Goal: Task Accomplishment & Management: Use online tool/utility

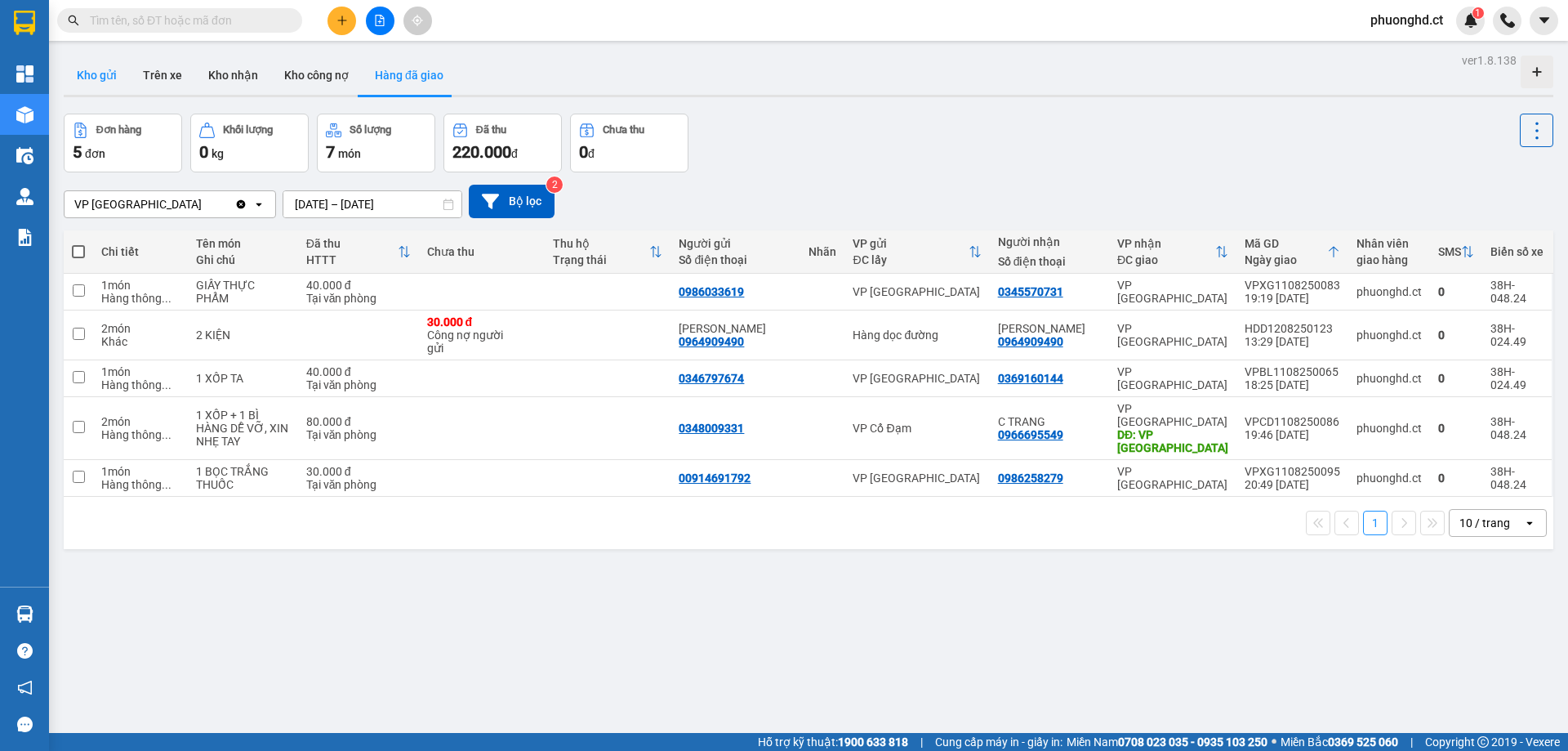
click at [116, 78] on button "Kho gửi" at bounding box center [96, 75] width 66 height 40
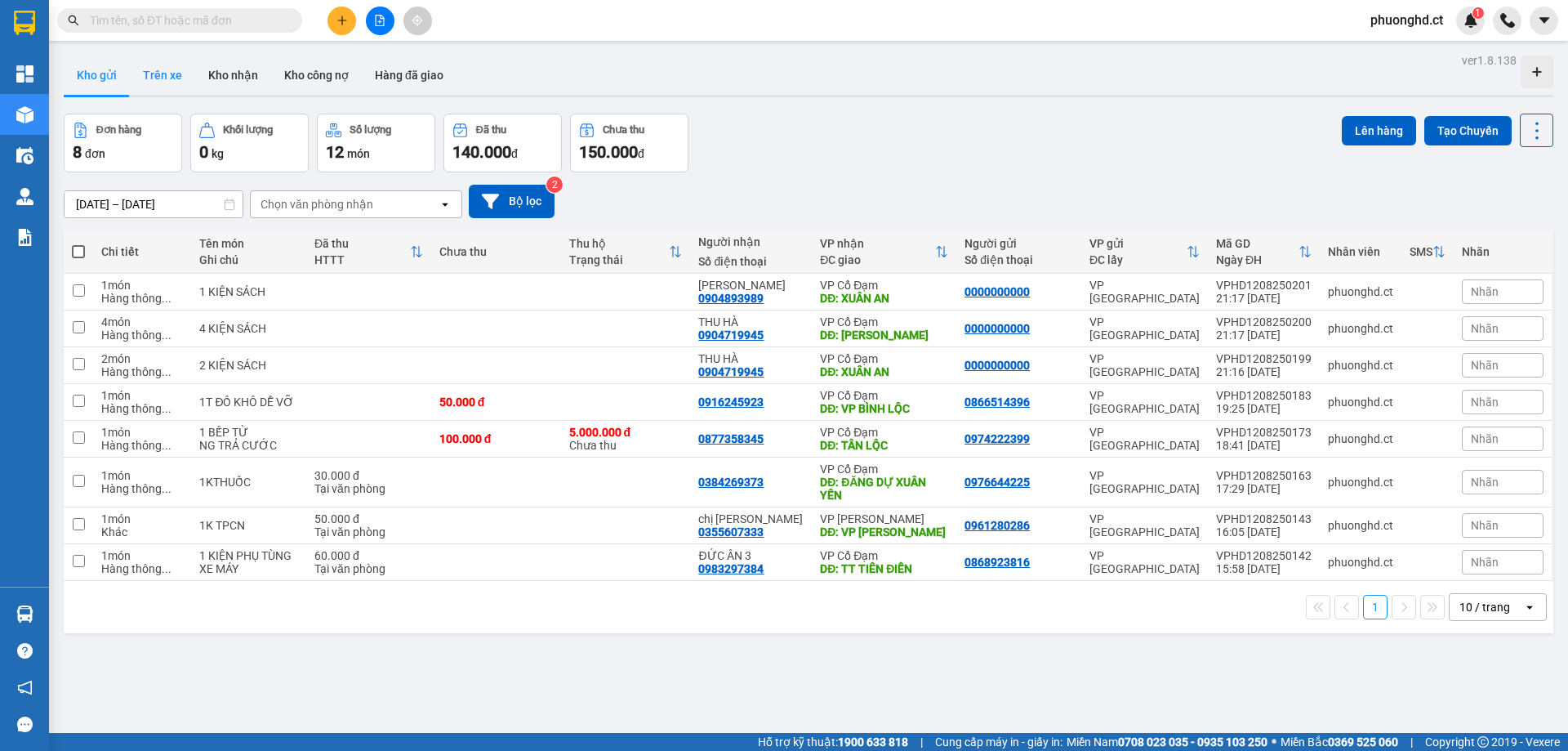
click at [156, 87] on button "Trên xe" at bounding box center [162, 75] width 65 height 40
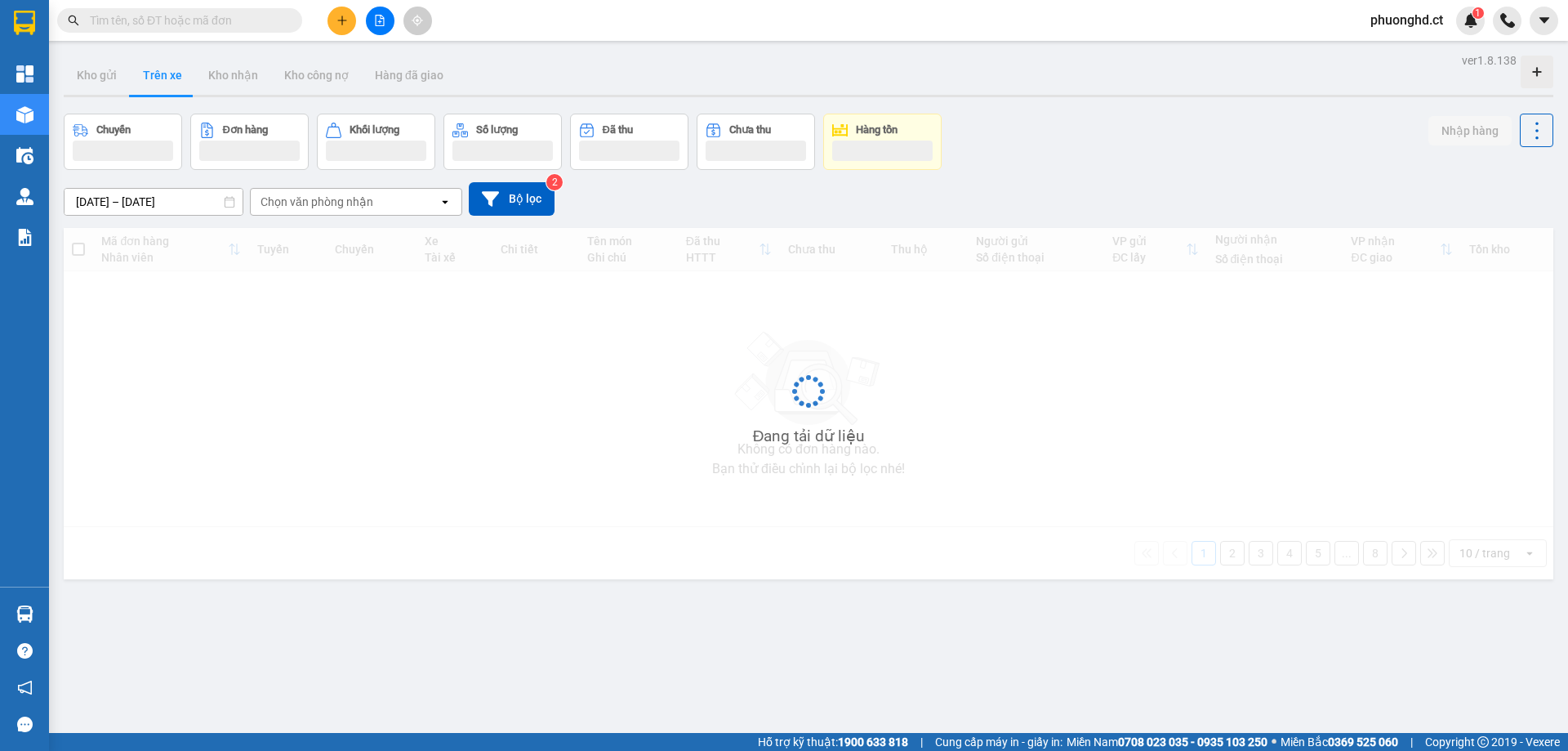
click at [274, 209] on div "Chọn văn phòng nhận" at bounding box center [345, 202] width 188 height 26
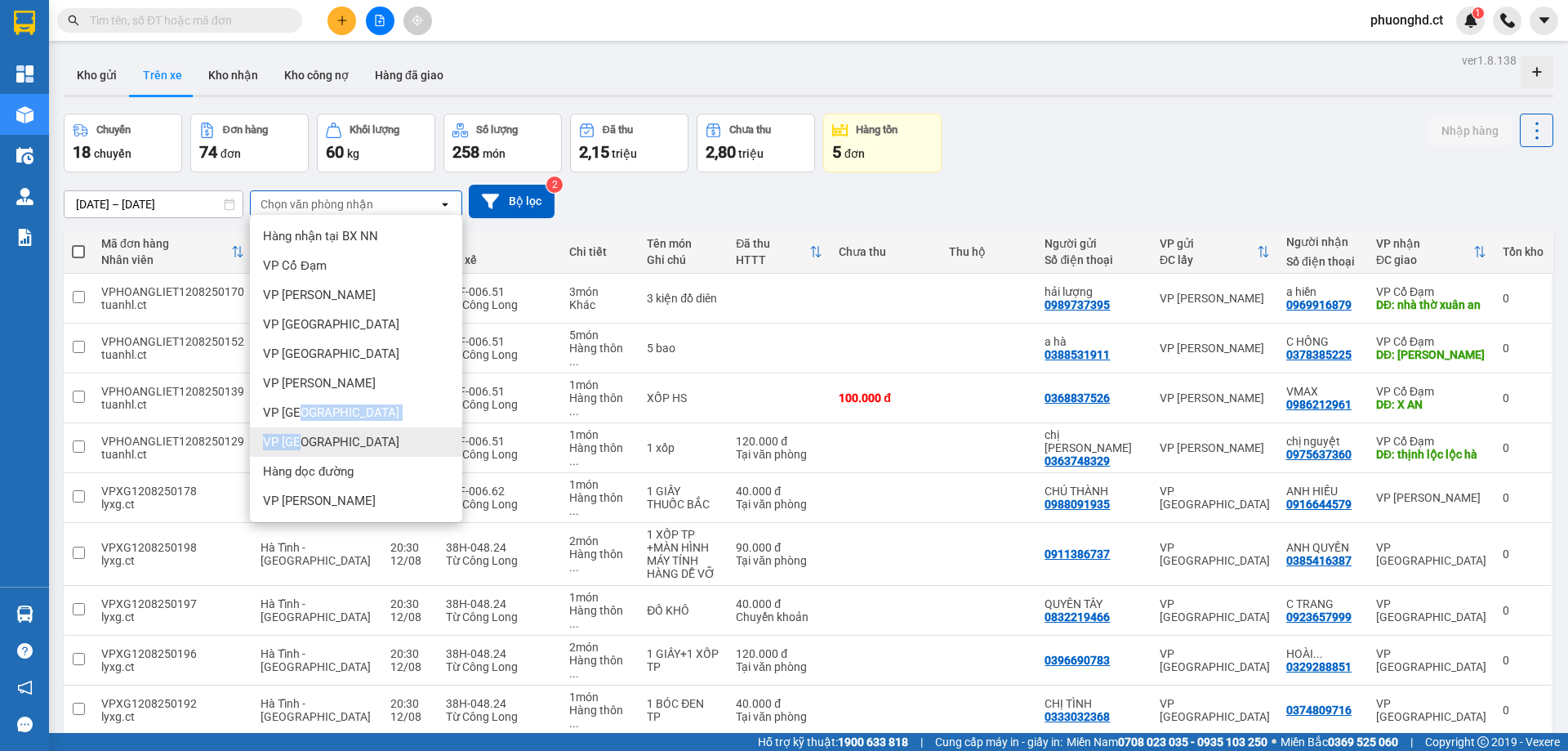
drag, startPoint x: 296, startPoint y: 413, endPoint x: 302, endPoint y: 433, distance: 20.9
click at [302, 433] on ul "Hàng nhận tại BX NN VP Cổ Đạm VP Cương Gián VP Mỹ Đình VP [GEOGRAPHIC_DATA] VP …" at bounding box center [356, 368] width 212 height 307
click at [302, 433] on div "VP [GEOGRAPHIC_DATA]" at bounding box center [356, 442] width 212 height 30
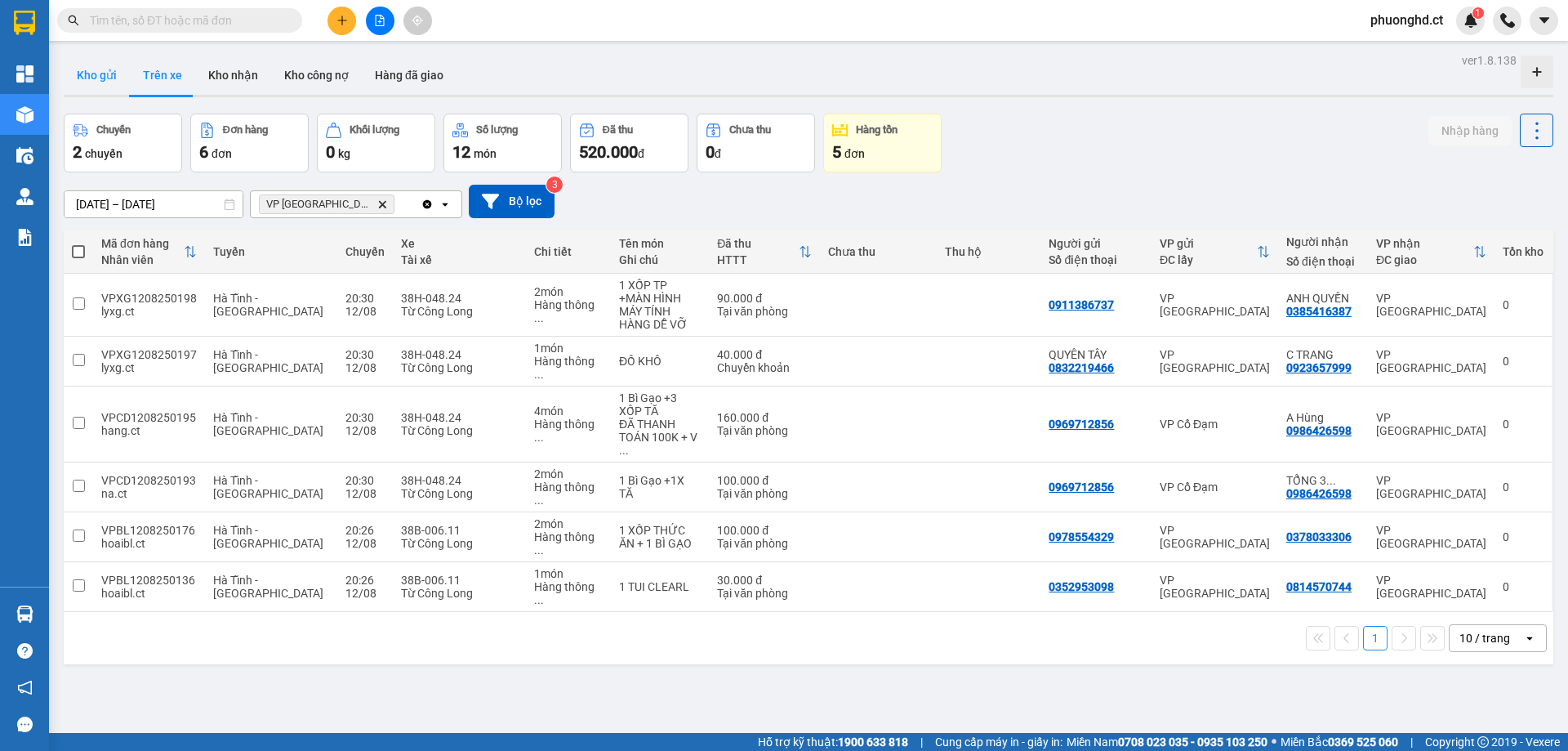
click at [96, 66] on button "Kho gửi" at bounding box center [96, 75] width 66 height 40
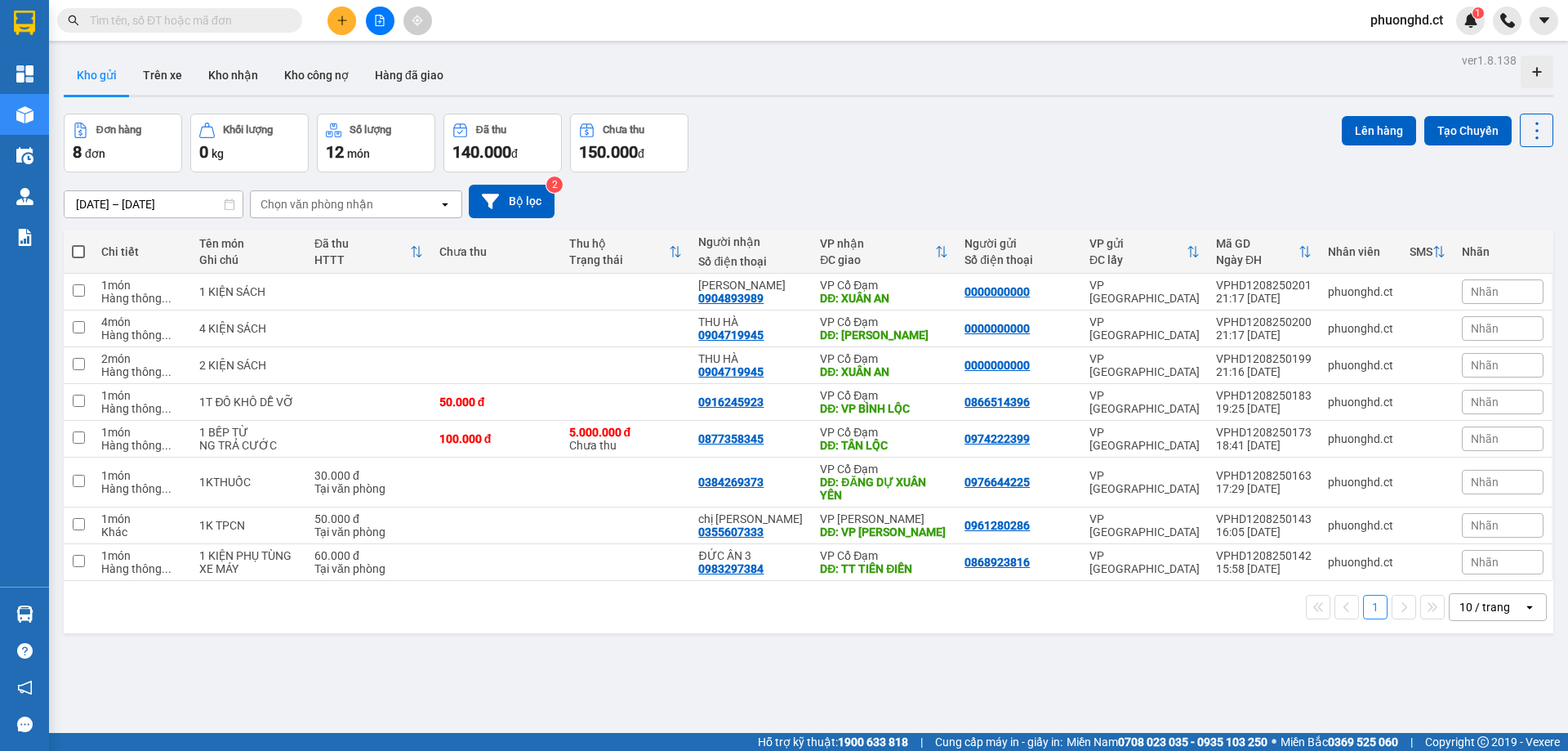
click at [77, 253] on span at bounding box center [78, 251] width 13 height 13
click at [78, 243] on input "checkbox" at bounding box center [78, 243] width 0 height 0
checkbox input "true"
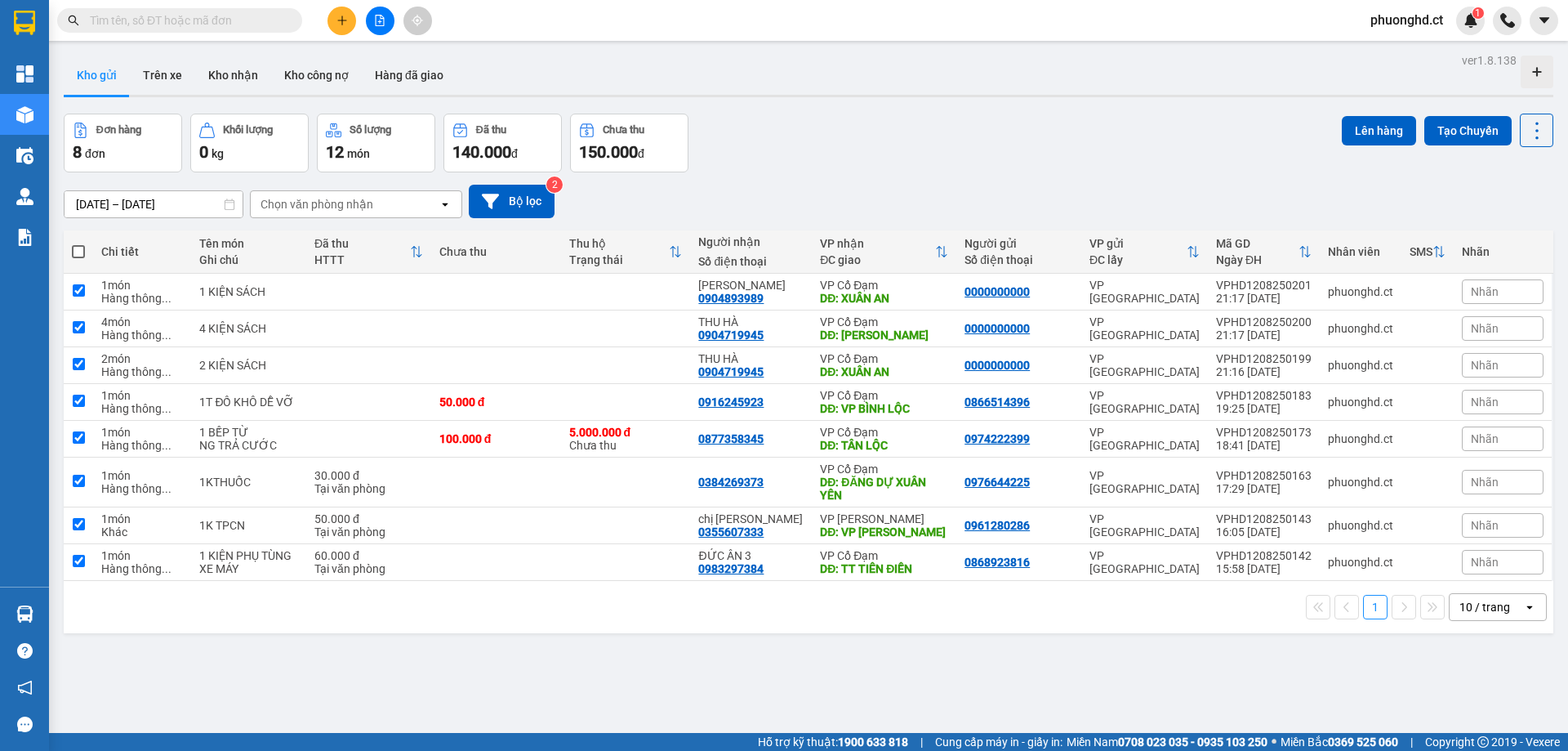
checkbox input "true"
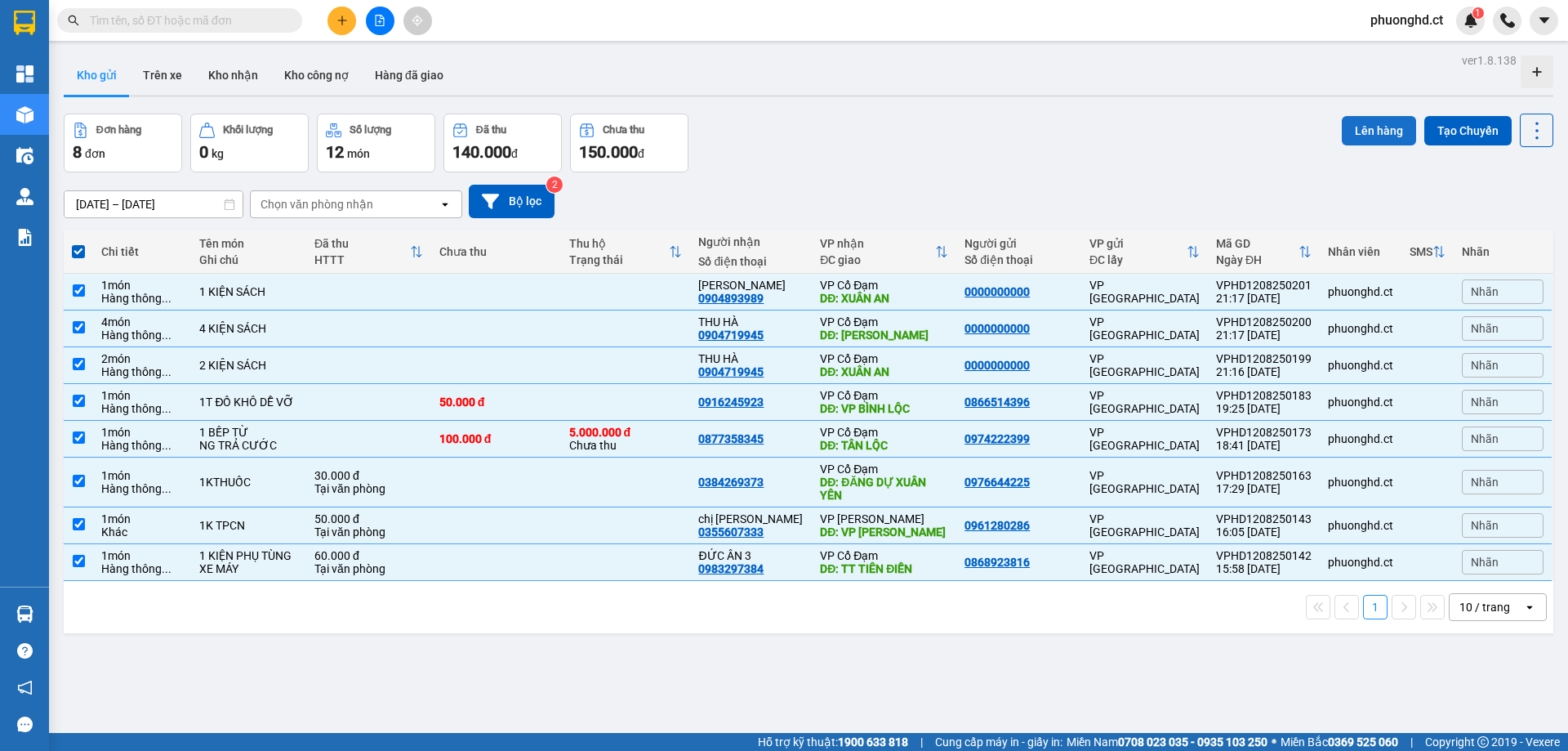
click at [1364, 139] on button "Lên hàng" at bounding box center [1378, 130] width 74 height 30
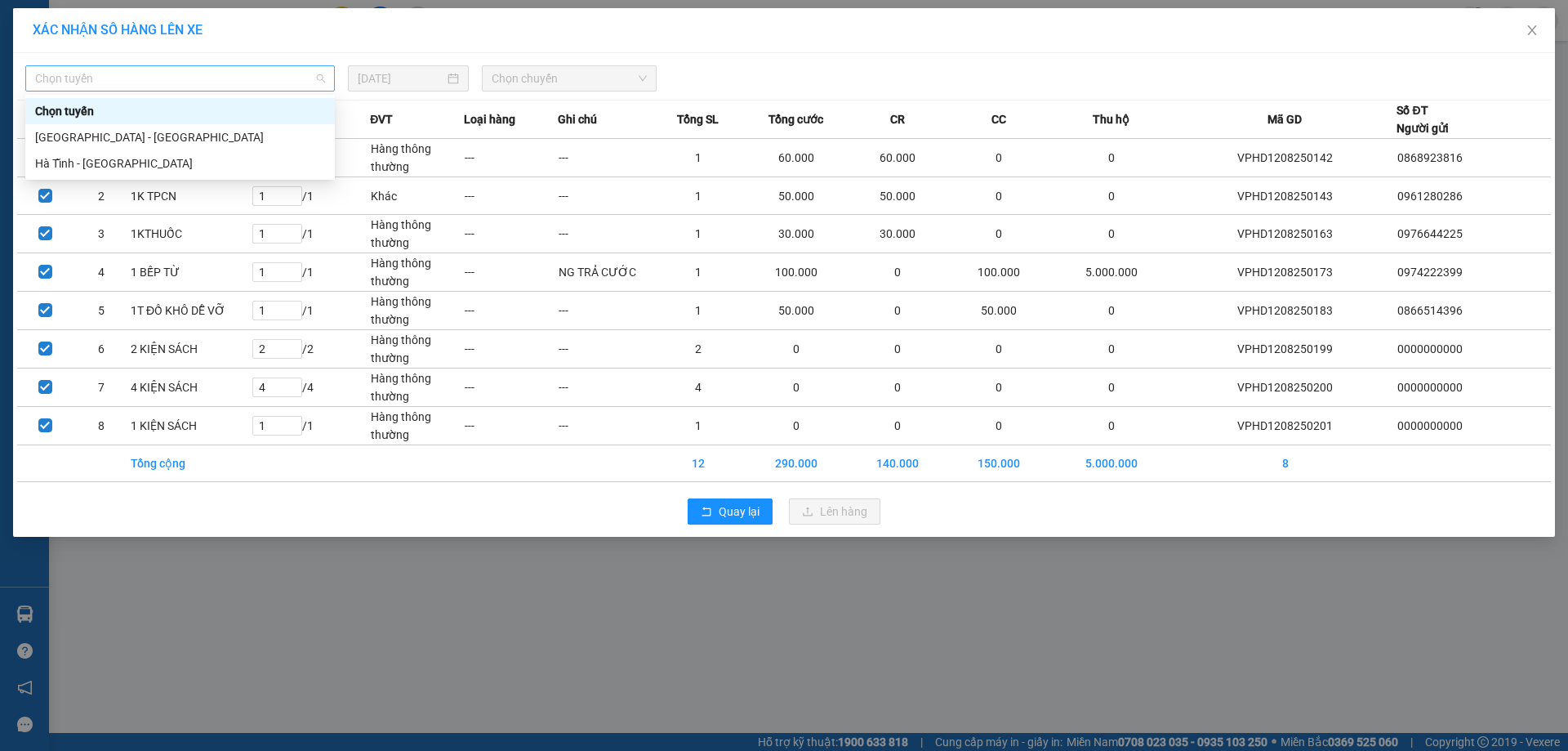
click at [156, 78] on span "Chọn tuyến" at bounding box center [180, 78] width 289 height 25
click at [97, 165] on div "Hà Tĩnh - [GEOGRAPHIC_DATA]" at bounding box center [180, 163] width 289 height 18
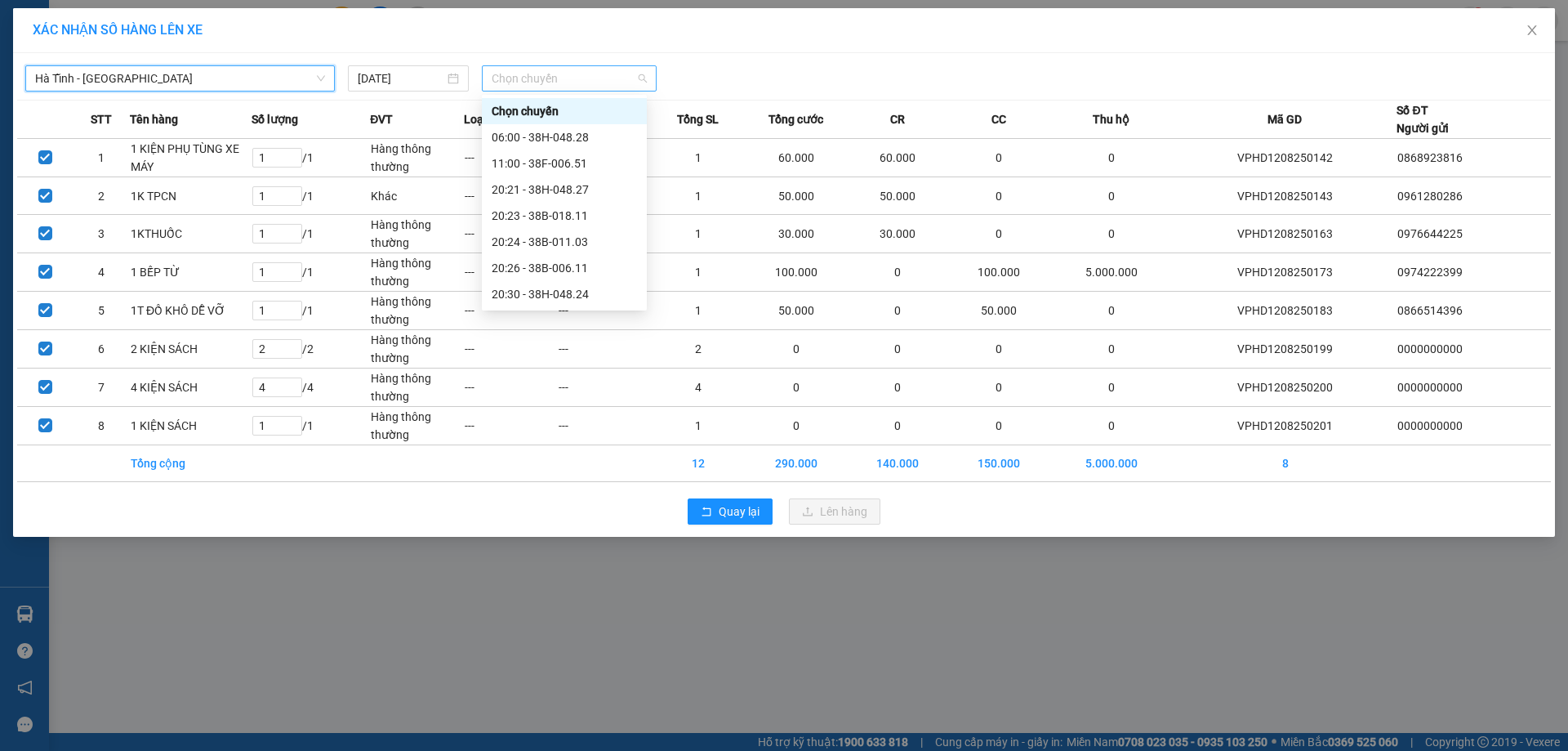
click at [572, 78] on span "Chọn chuyến" at bounding box center [569, 78] width 155 height 25
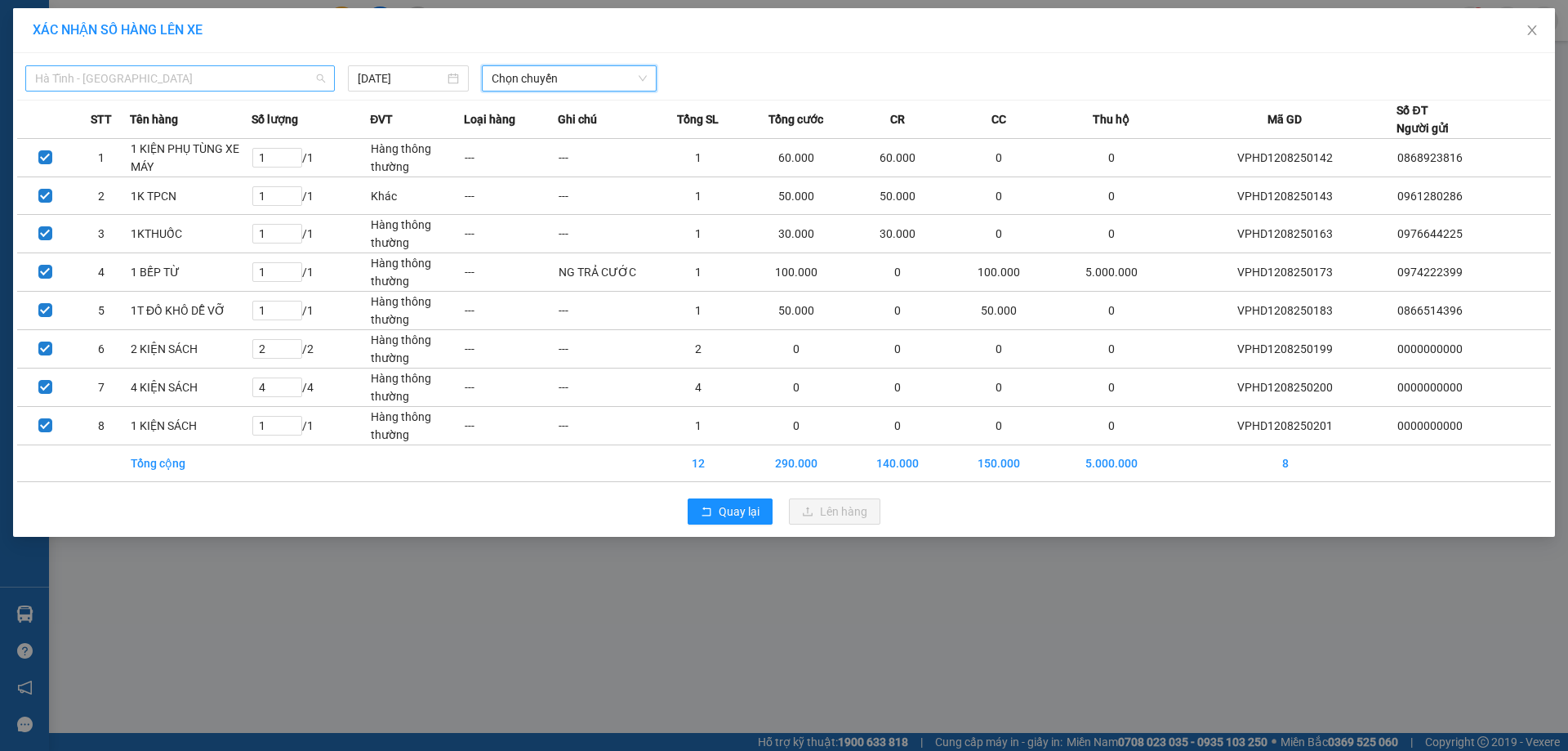
click at [124, 88] on span "Hà Tĩnh - [GEOGRAPHIC_DATA]" at bounding box center [180, 78] width 289 height 25
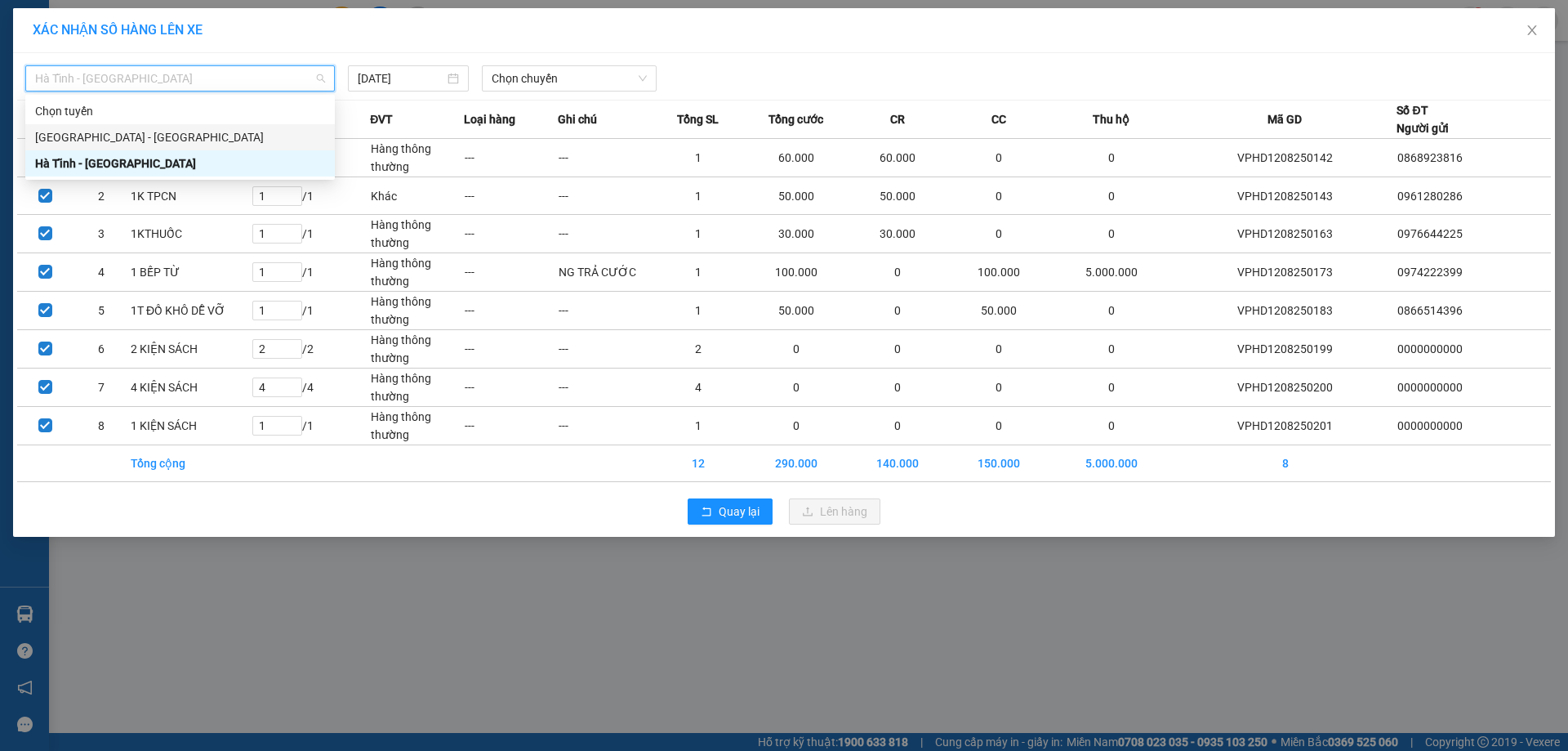
click at [124, 129] on div "[GEOGRAPHIC_DATA] - [GEOGRAPHIC_DATA]" at bounding box center [180, 137] width 289 height 18
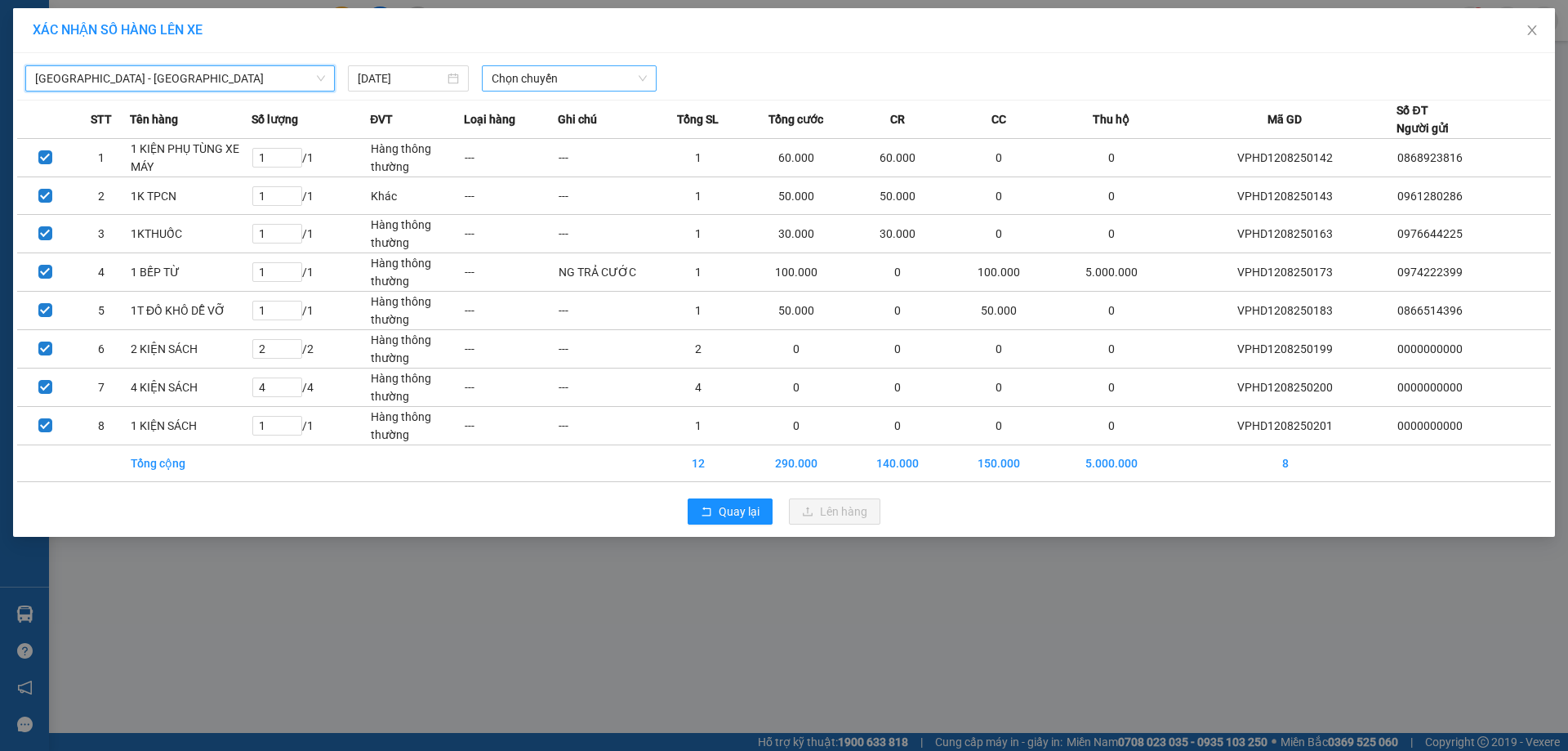
click at [519, 78] on span "Chọn chuyến" at bounding box center [569, 78] width 155 height 25
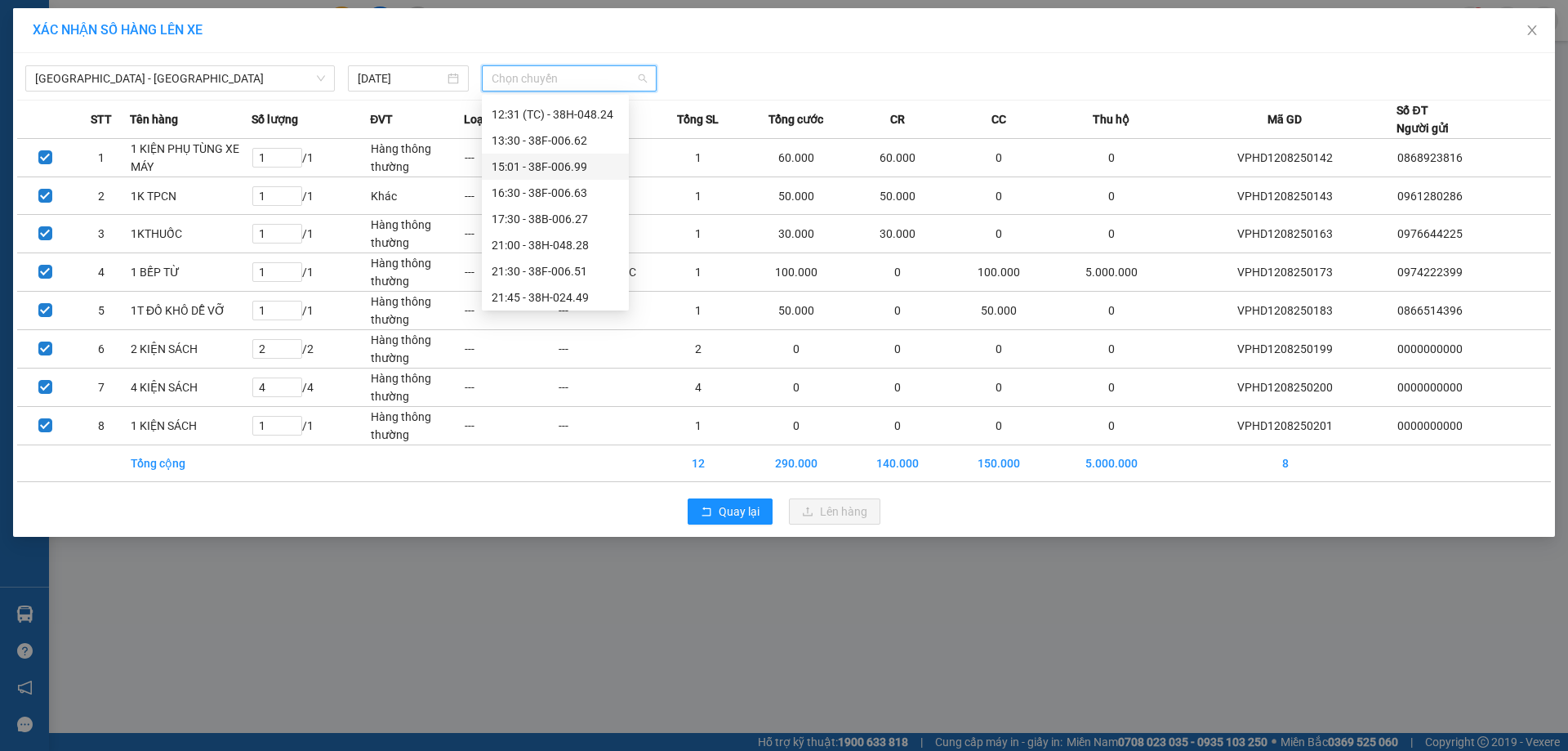
scroll to position [105, 0]
click at [517, 285] on div "21:45 - 38H-024.49" at bounding box center [555, 293] width 127 height 18
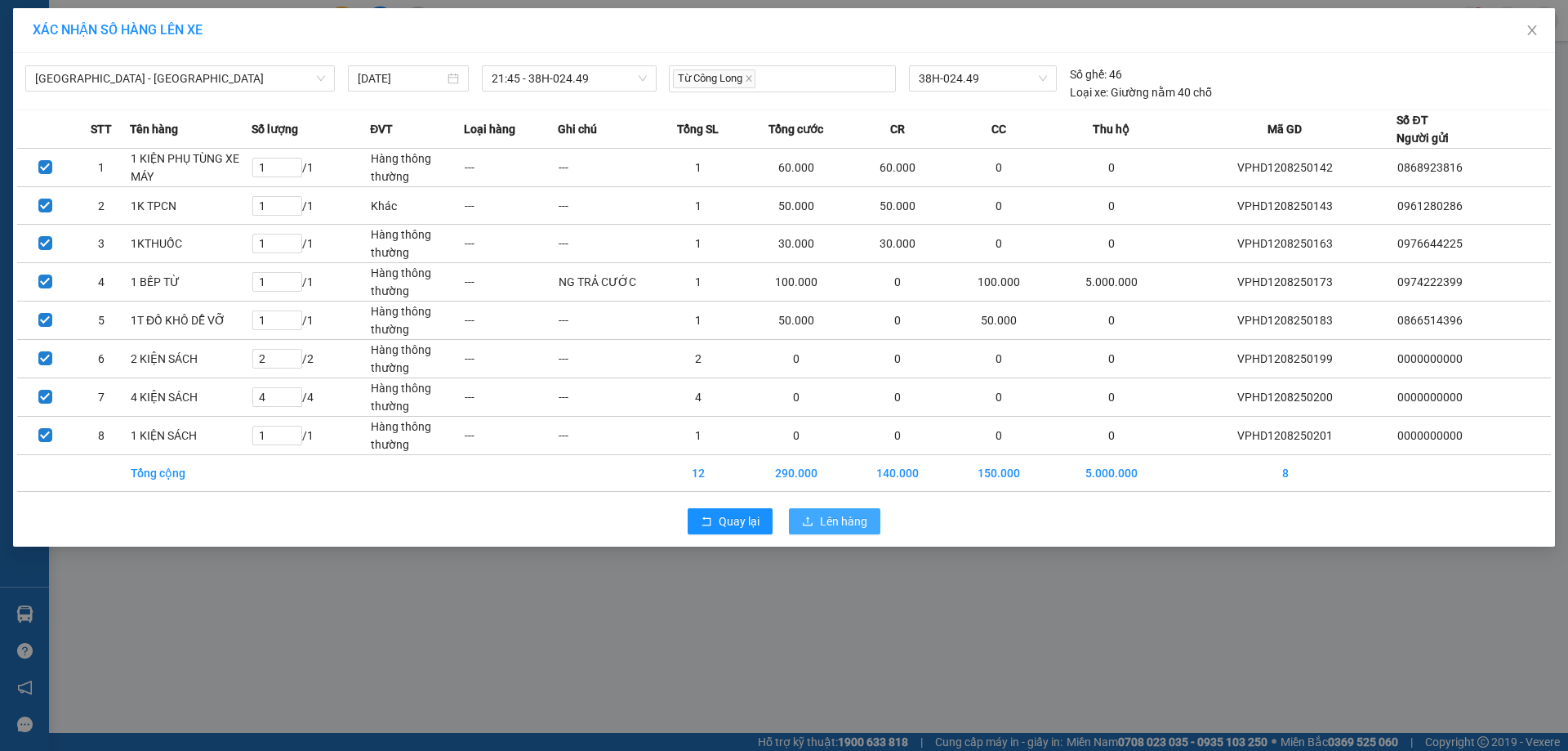
click at [834, 512] on span "Lên hàng" at bounding box center [844, 521] width 47 height 18
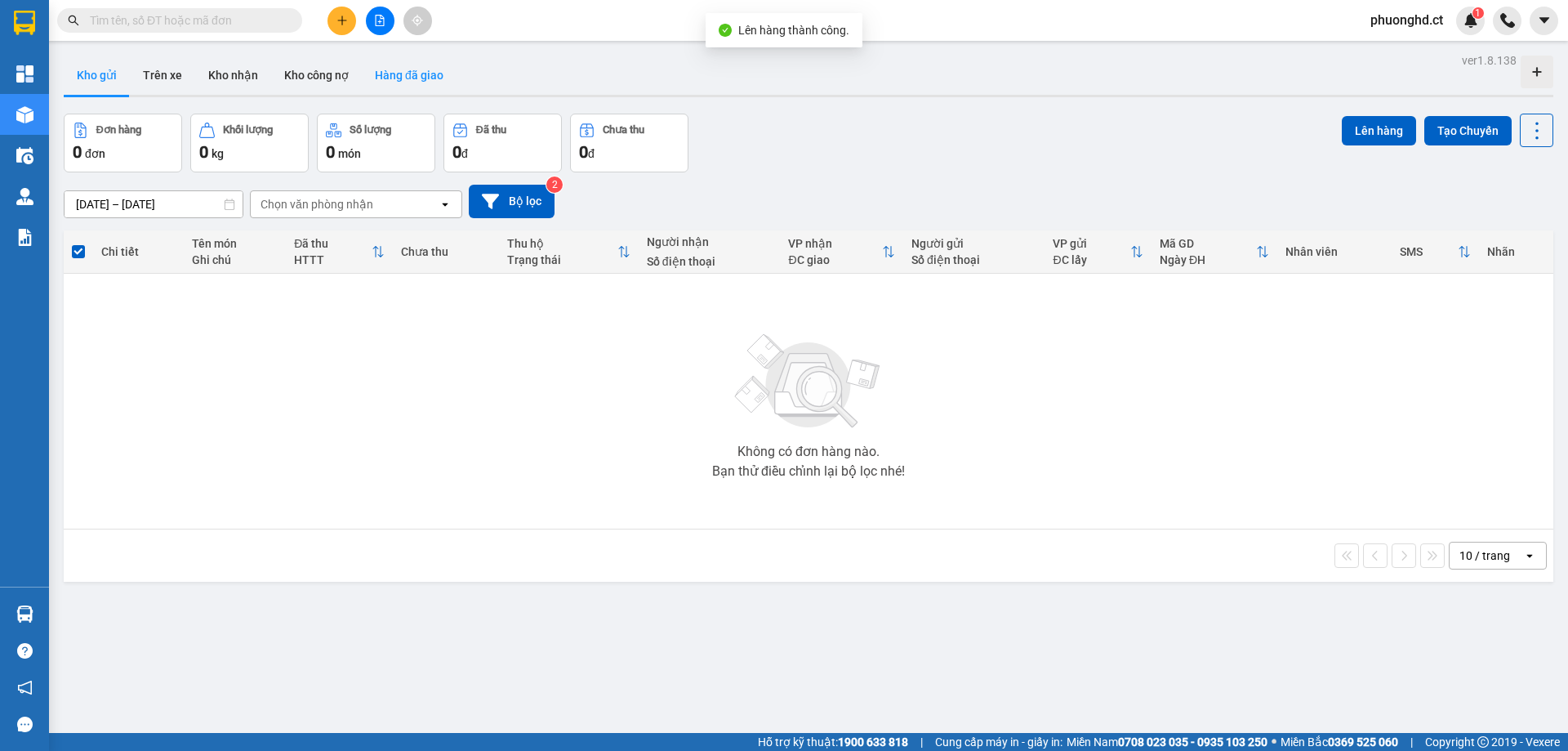
click at [411, 64] on button "Hàng đã giao" at bounding box center [409, 75] width 95 height 40
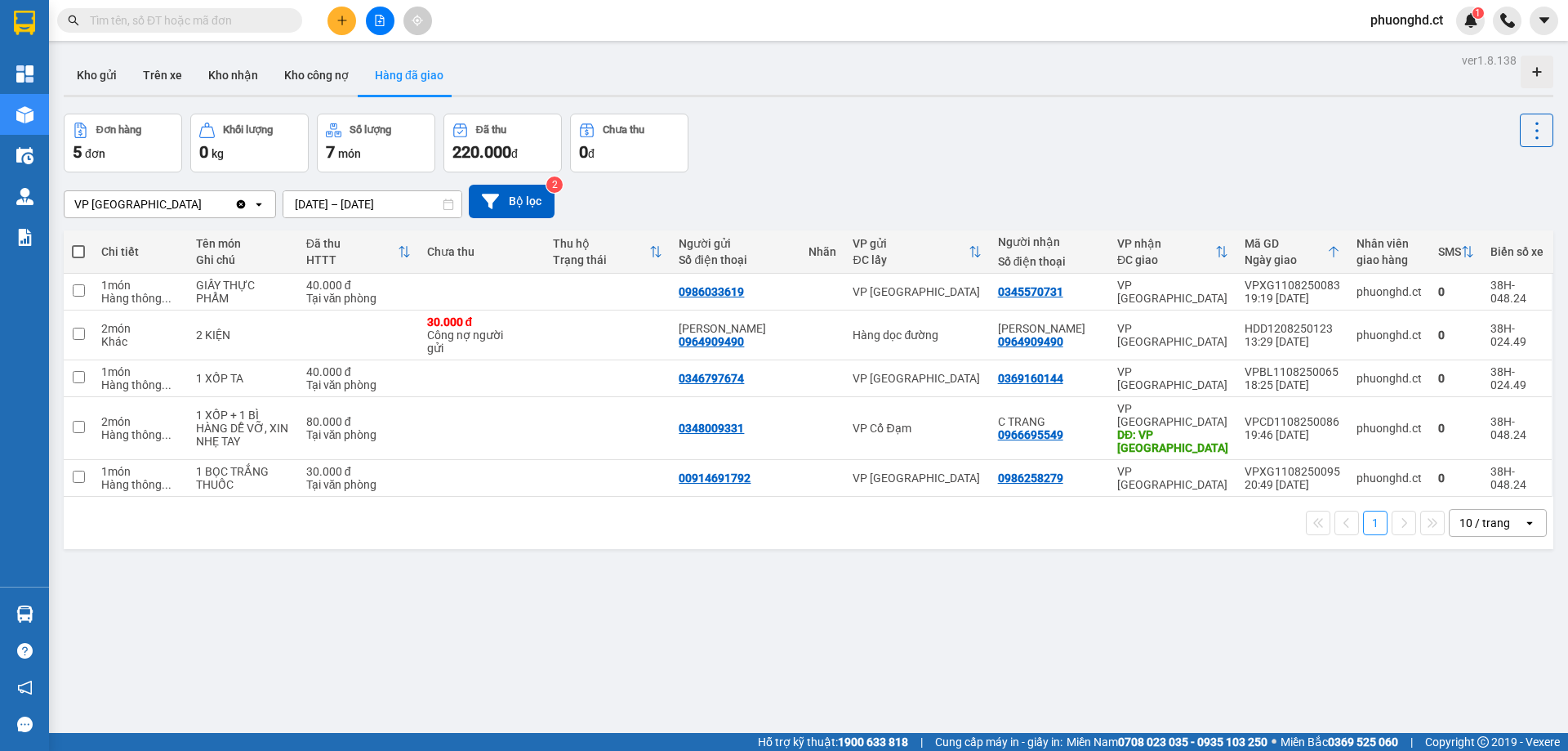
click at [382, 22] on icon "file-add" at bounding box center [380, 21] width 12 height 12
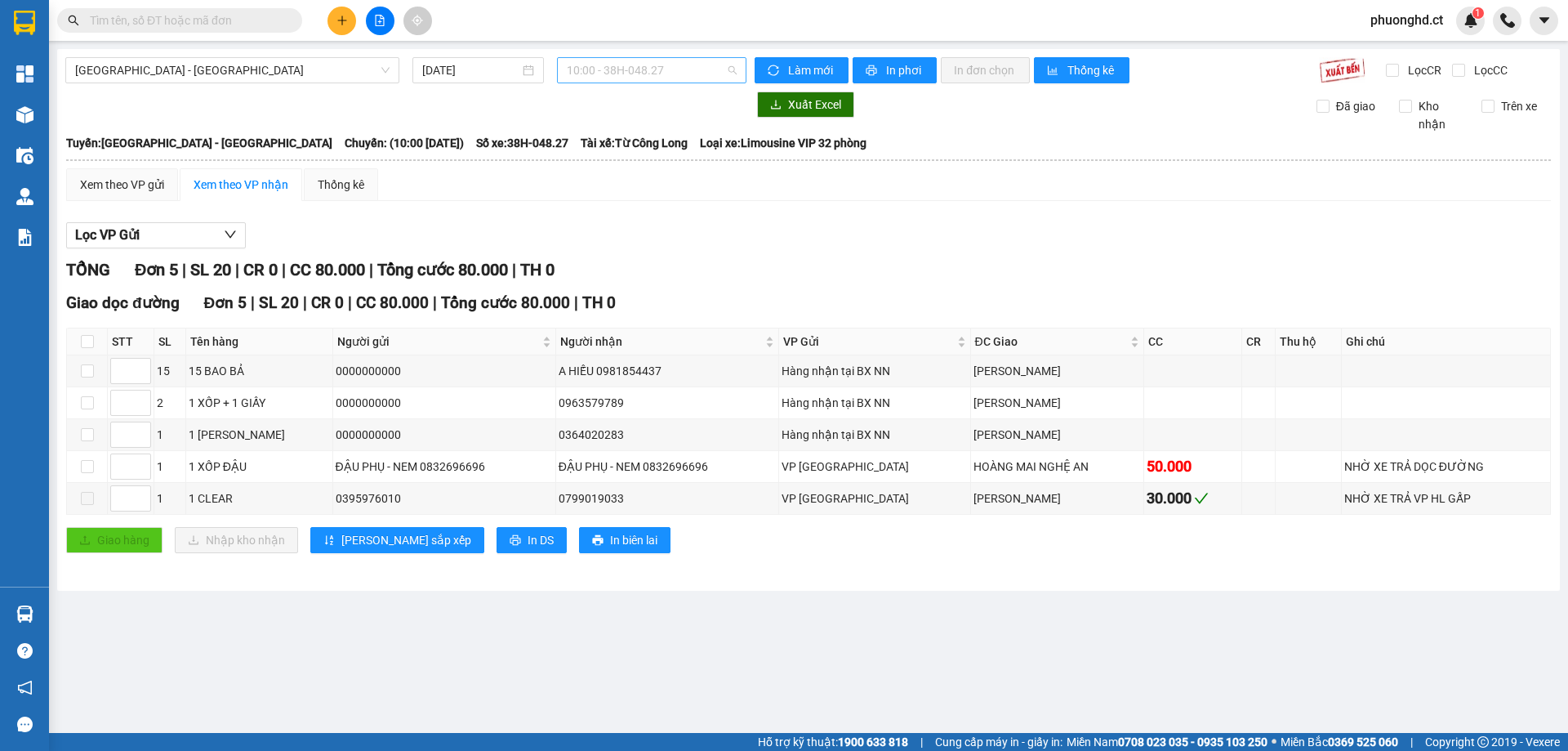
click at [724, 81] on span "10:00 - 38H-048.27" at bounding box center [652, 70] width 170 height 25
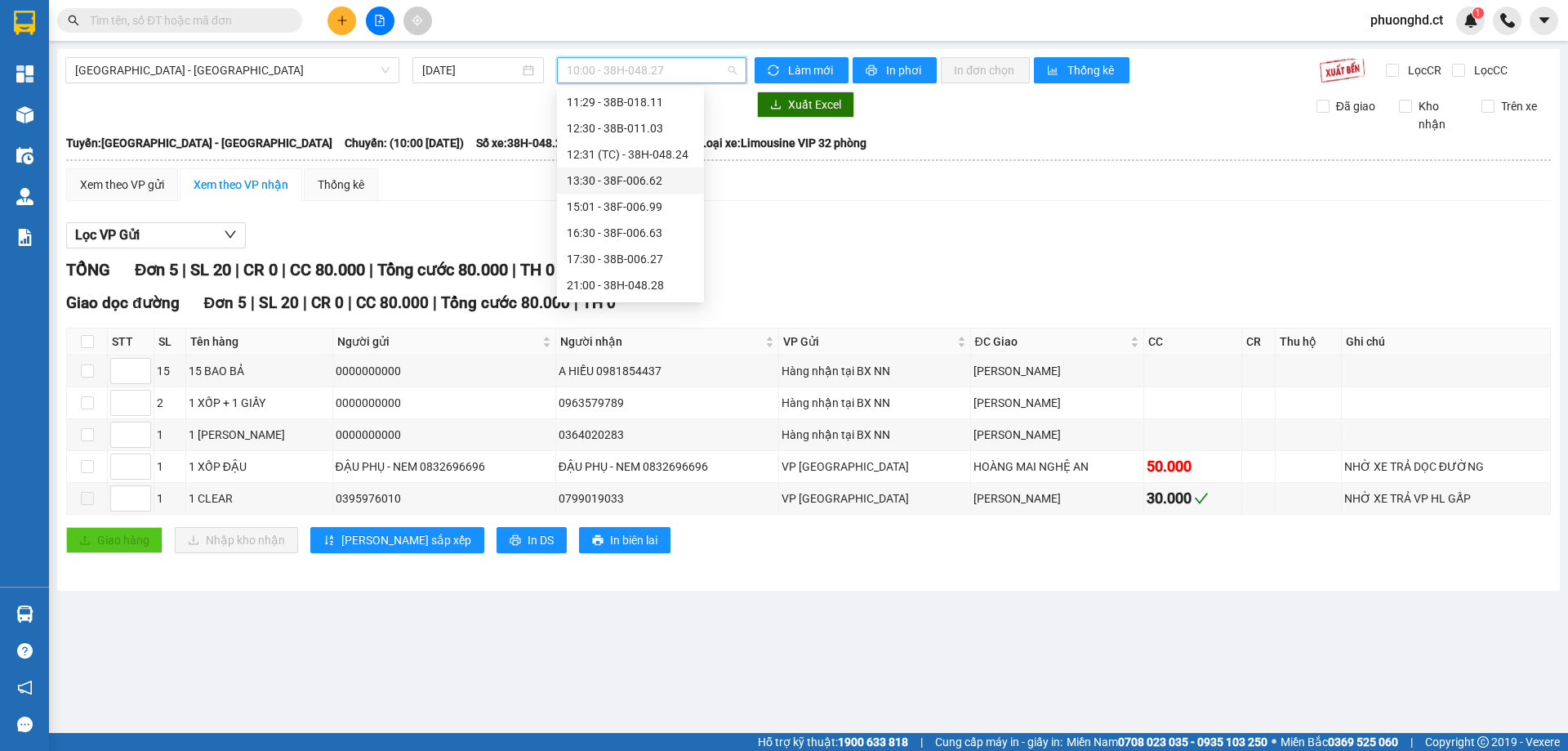
scroll to position [105, 0]
click at [655, 281] on div "21:45 - 38H-024.49" at bounding box center [630, 286] width 127 height 18
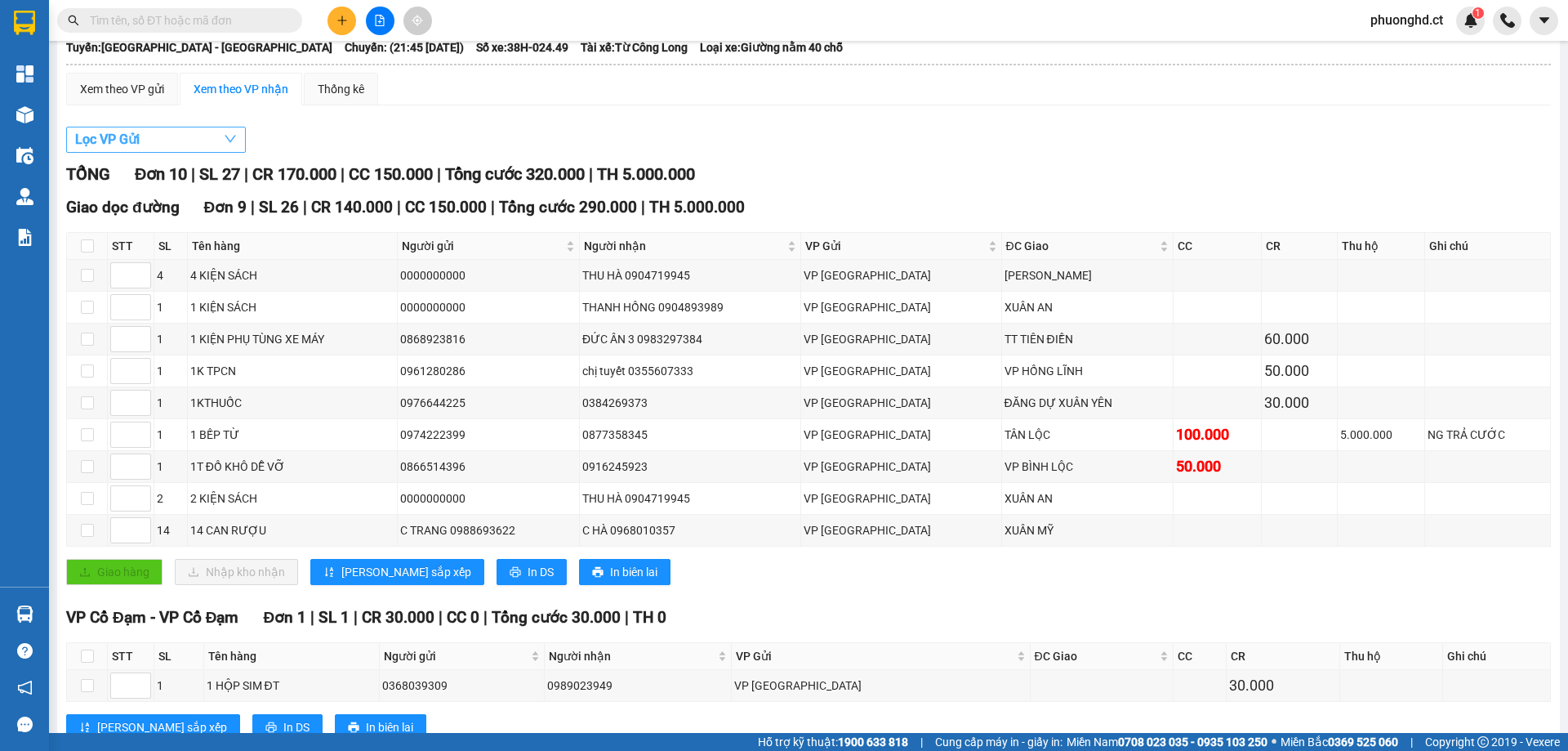
scroll to position [67, 0]
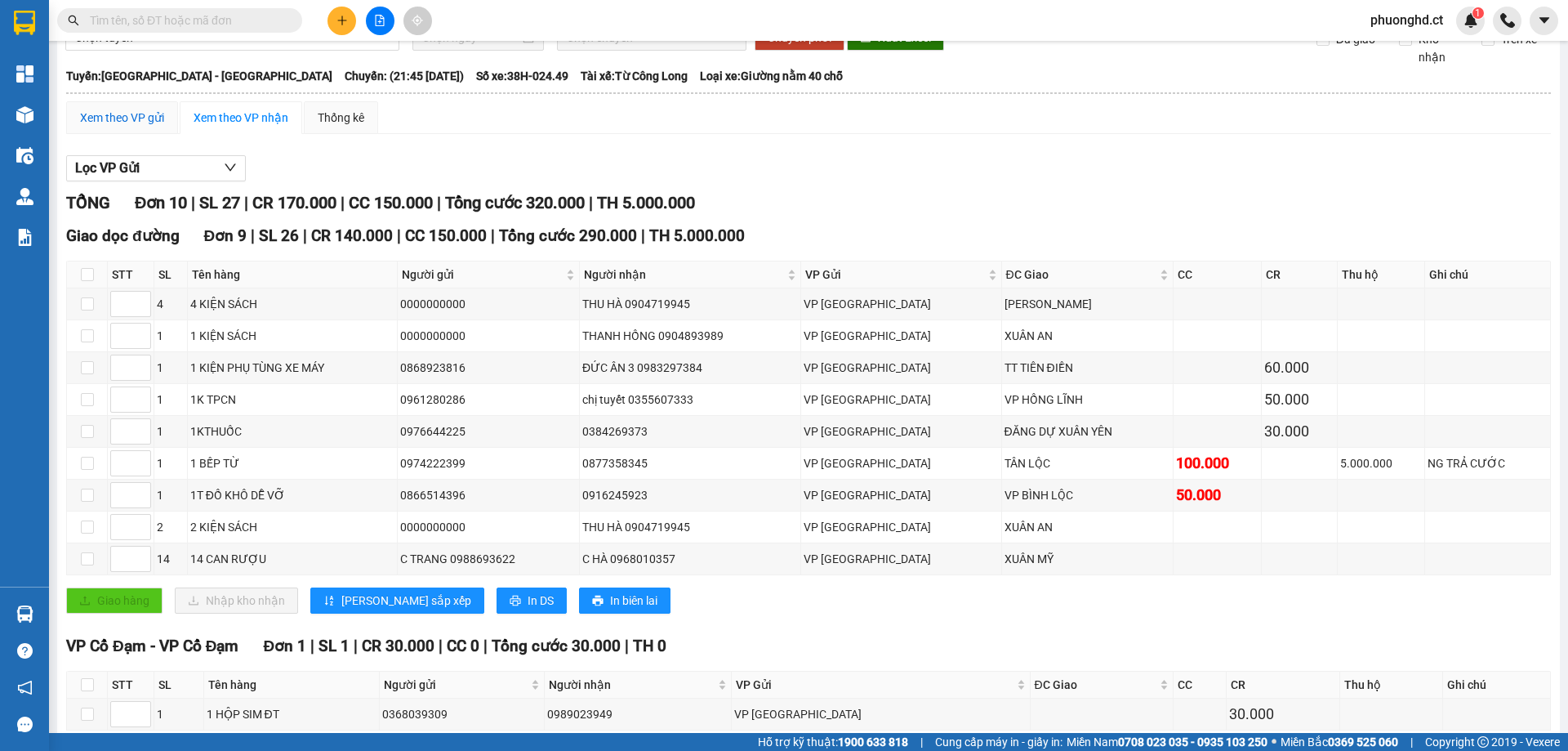
click at [127, 112] on div "Xem theo VP gửi" at bounding box center [122, 118] width 84 height 18
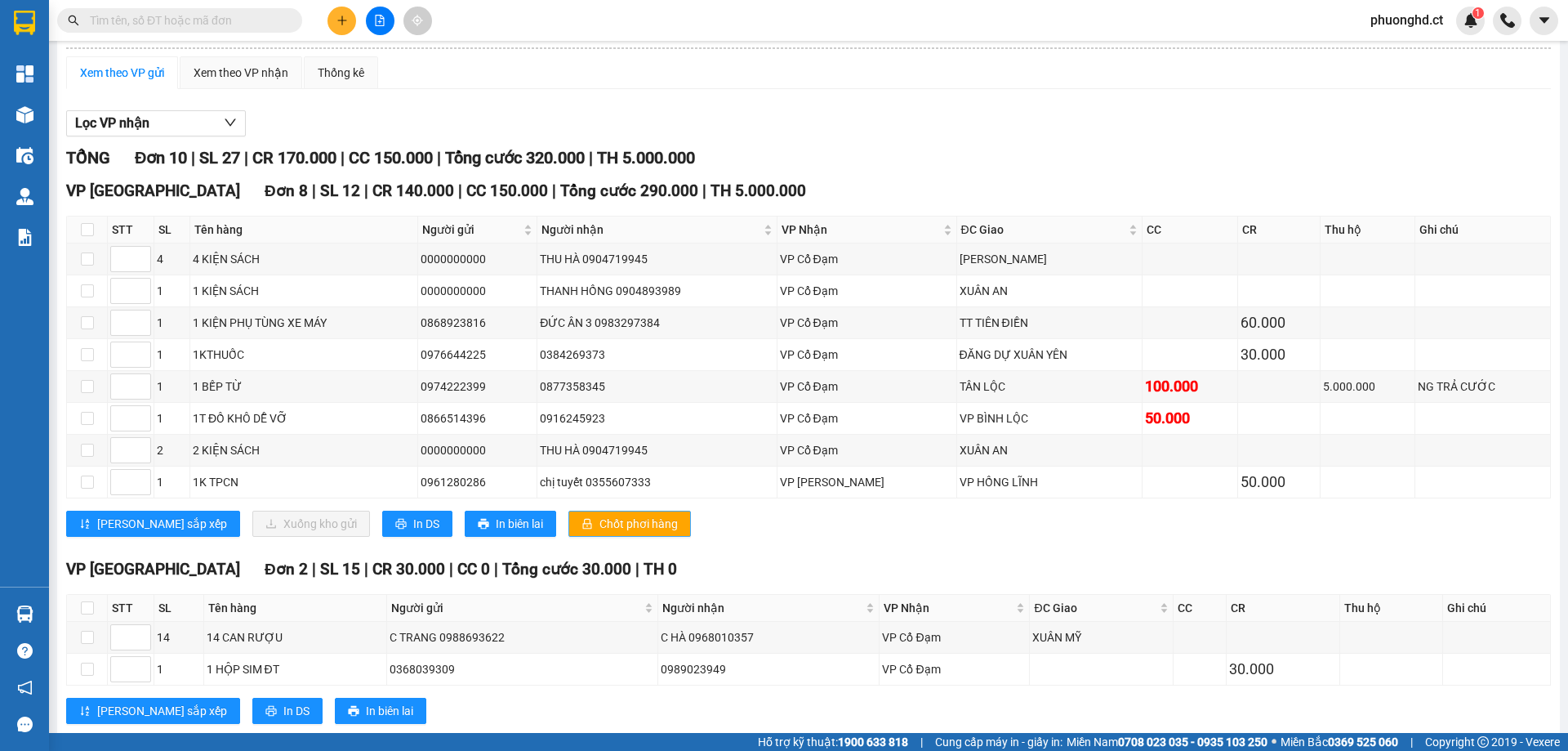
scroll to position [148, 0]
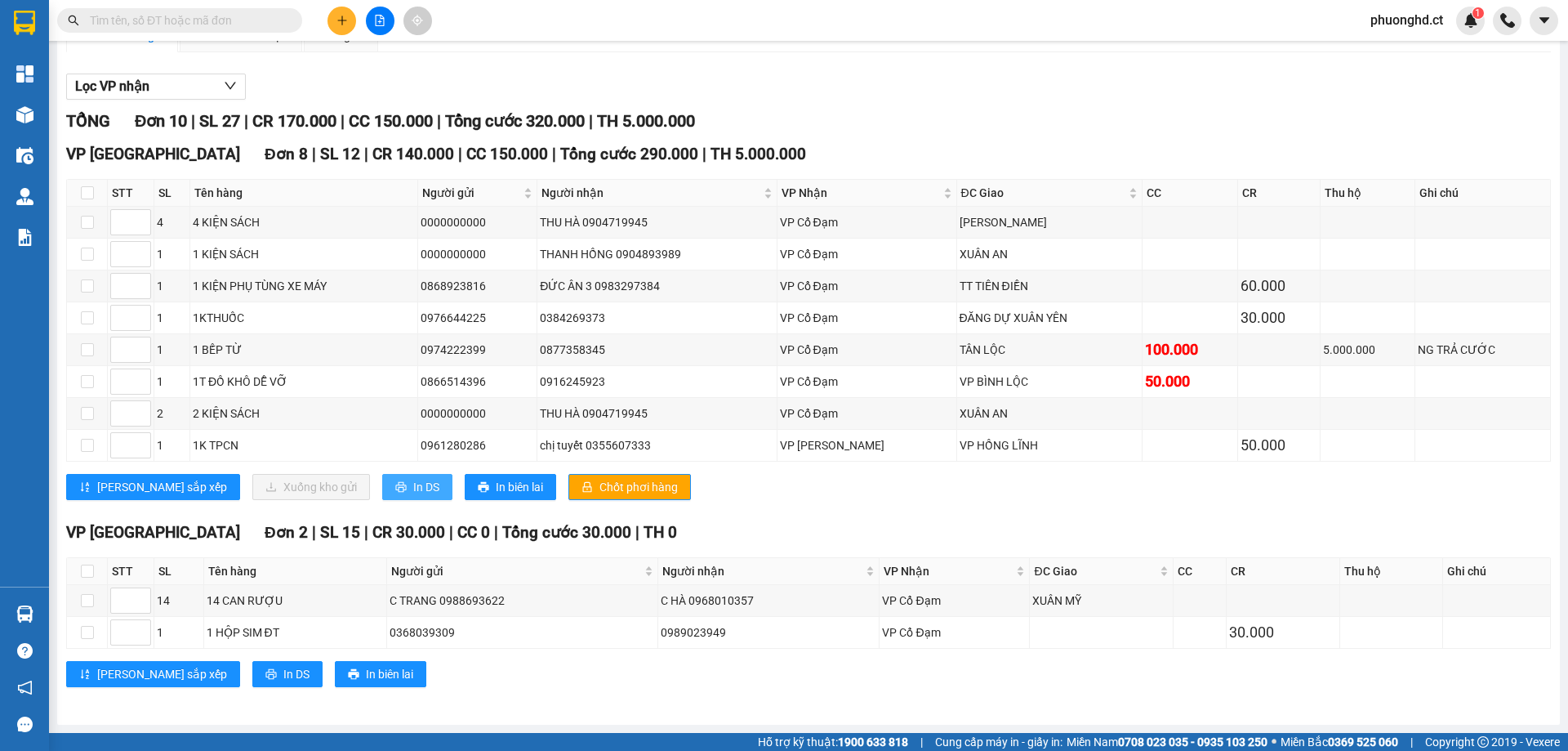
click at [413, 494] on span "In DS" at bounding box center [426, 487] width 26 height 18
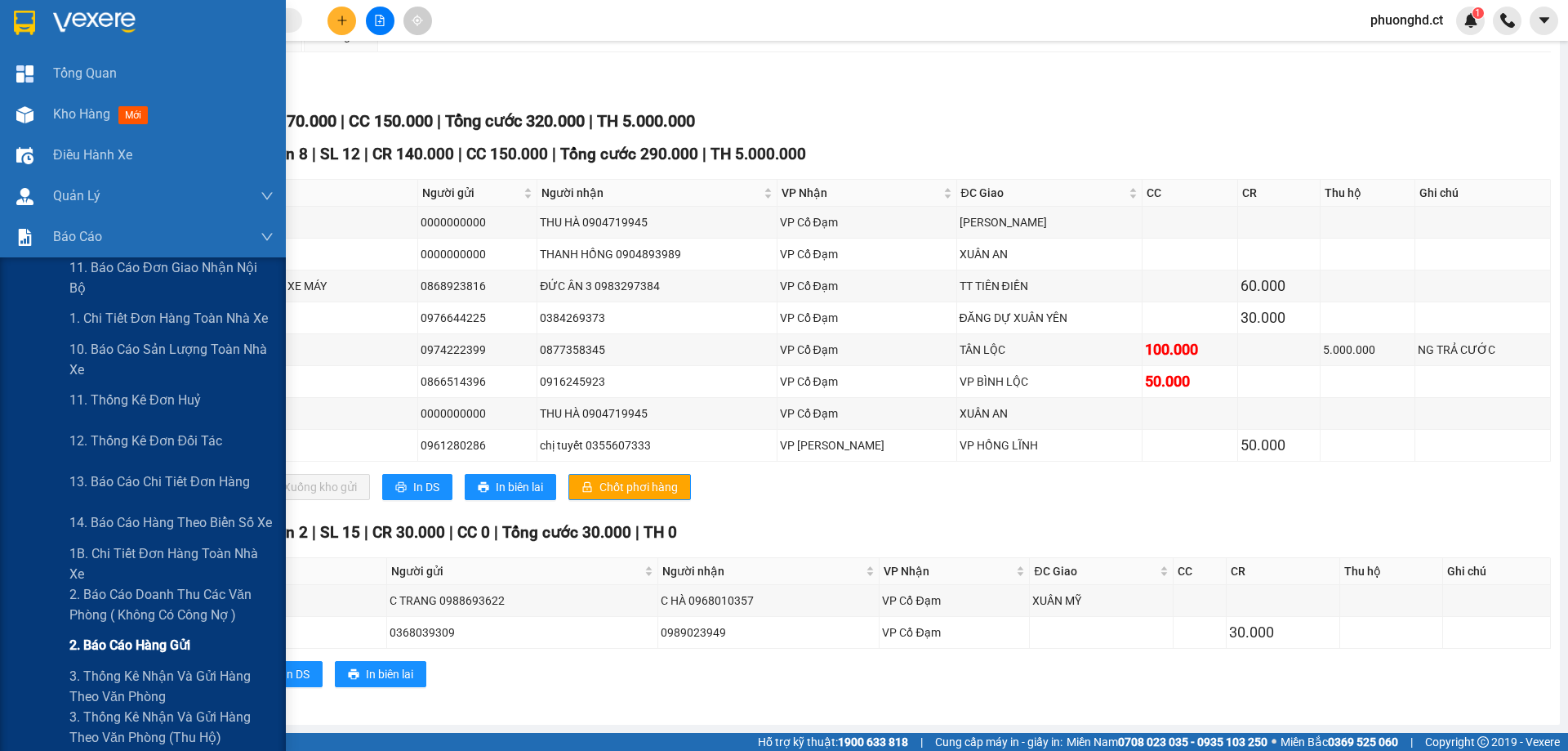
click at [143, 635] on span "2. Báo cáo hàng gửi" at bounding box center [129, 644] width 121 height 21
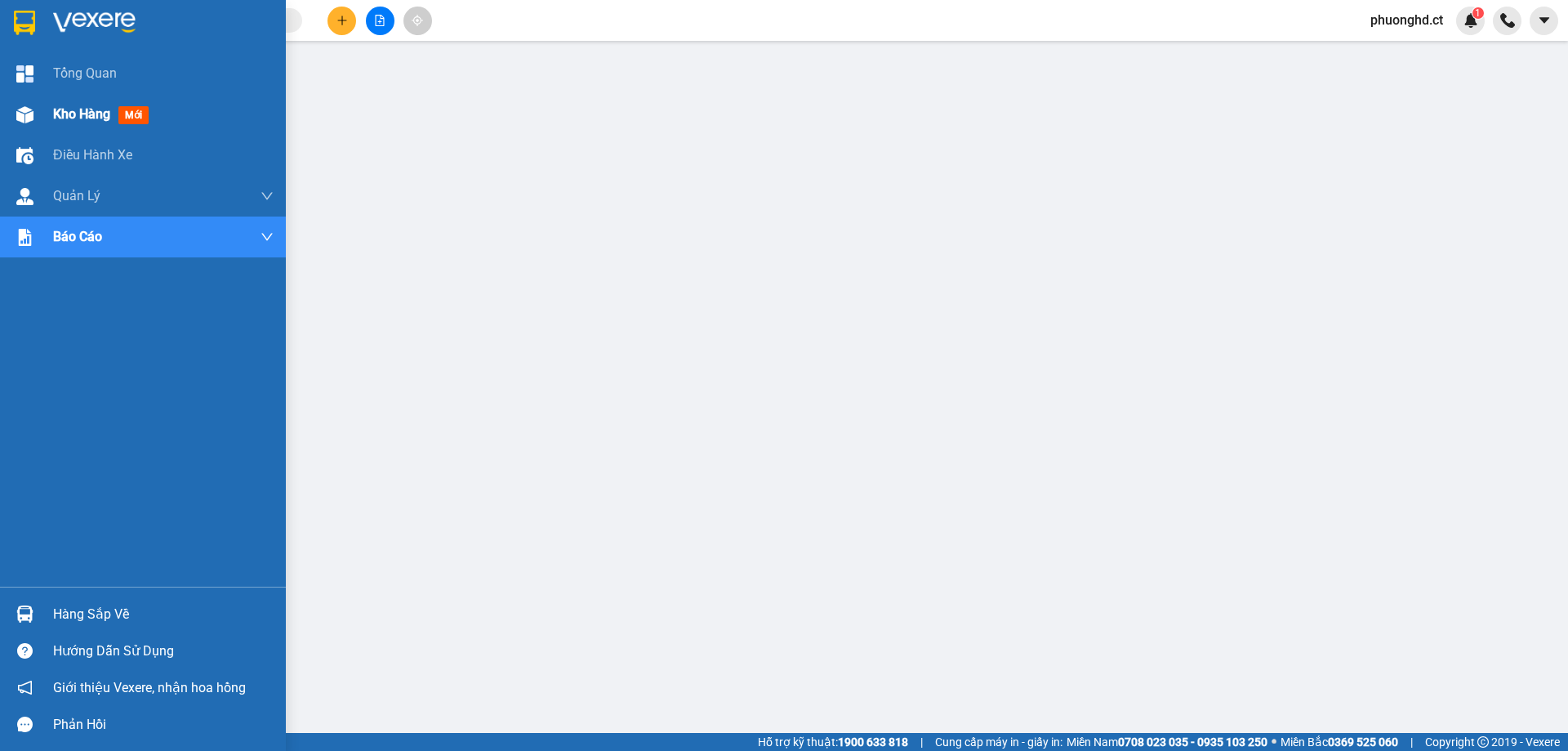
click at [43, 123] on div "Kho hàng mới" at bounding box center [142, 114] width 286 height 41
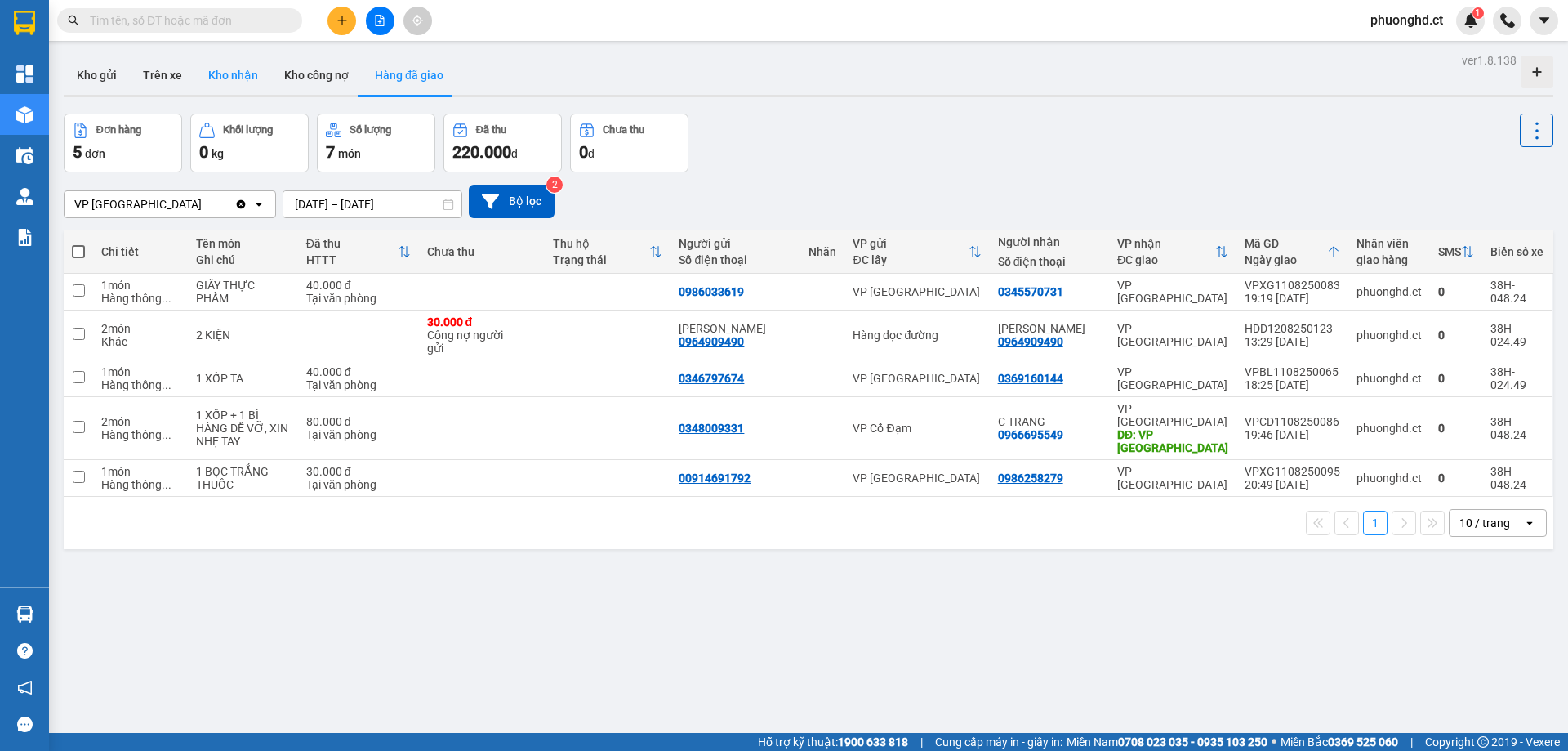
click at [215, 78] on button "Kho nhận" at bounding box center [233, 75] width 76 height 40
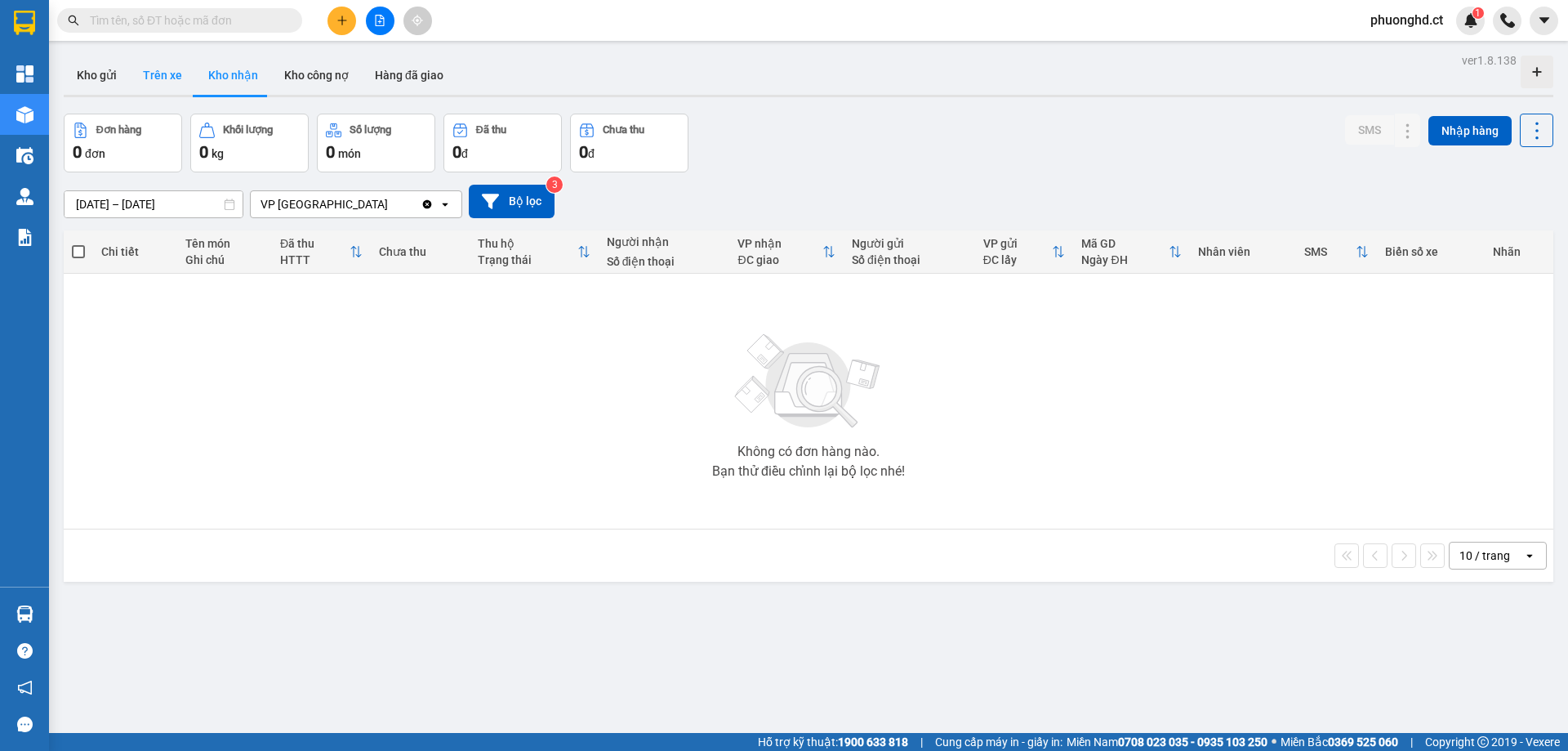
click at [132, 77] on button "Trên xe" at bounding box center [162, 75] width 65 height 40
